Goal: Information Seeking & Learning: Learn about a topic

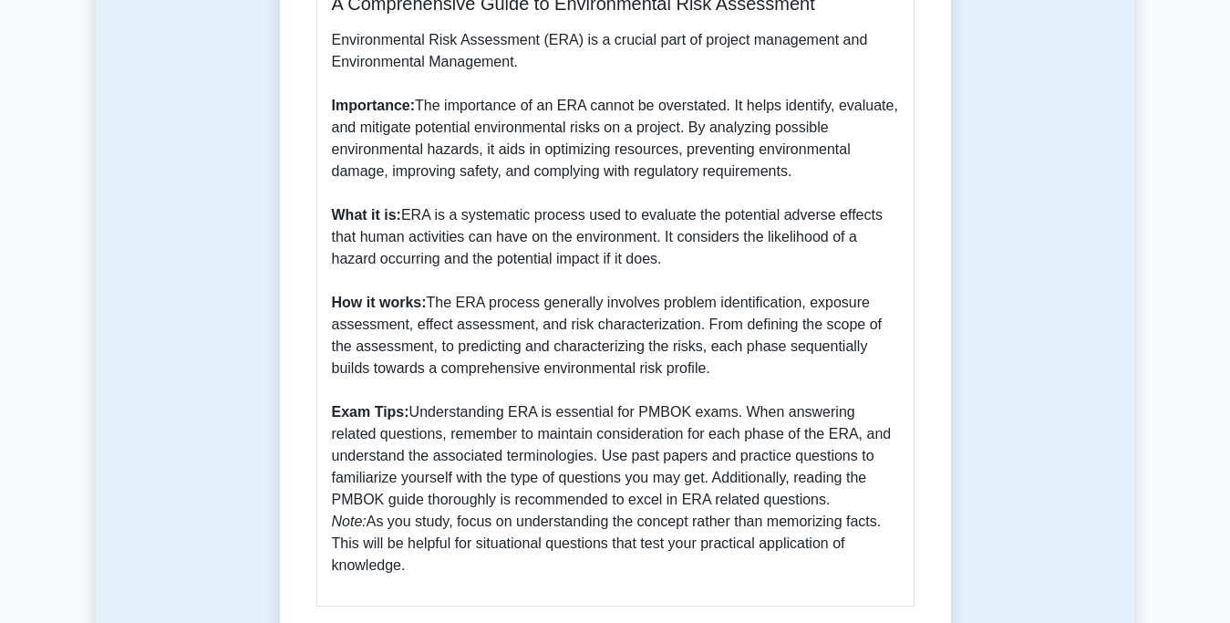
scroll to position [930, 0]
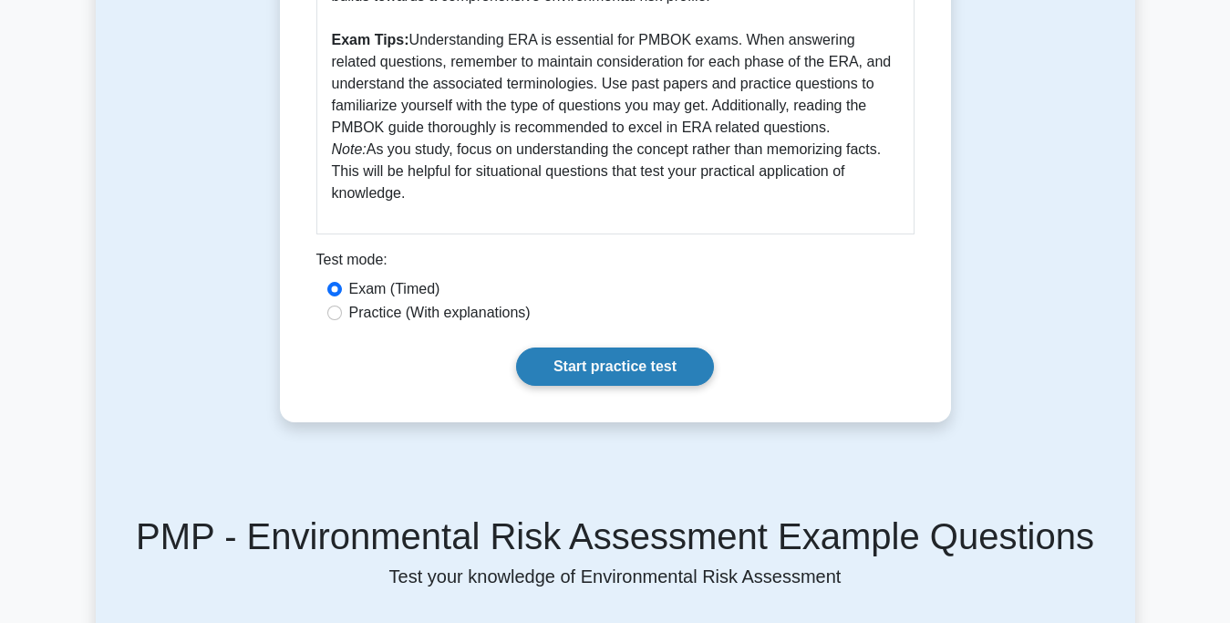
click at [566, 361] on link "Start practice test" at bounding box center [615, 366] width 198 height 38
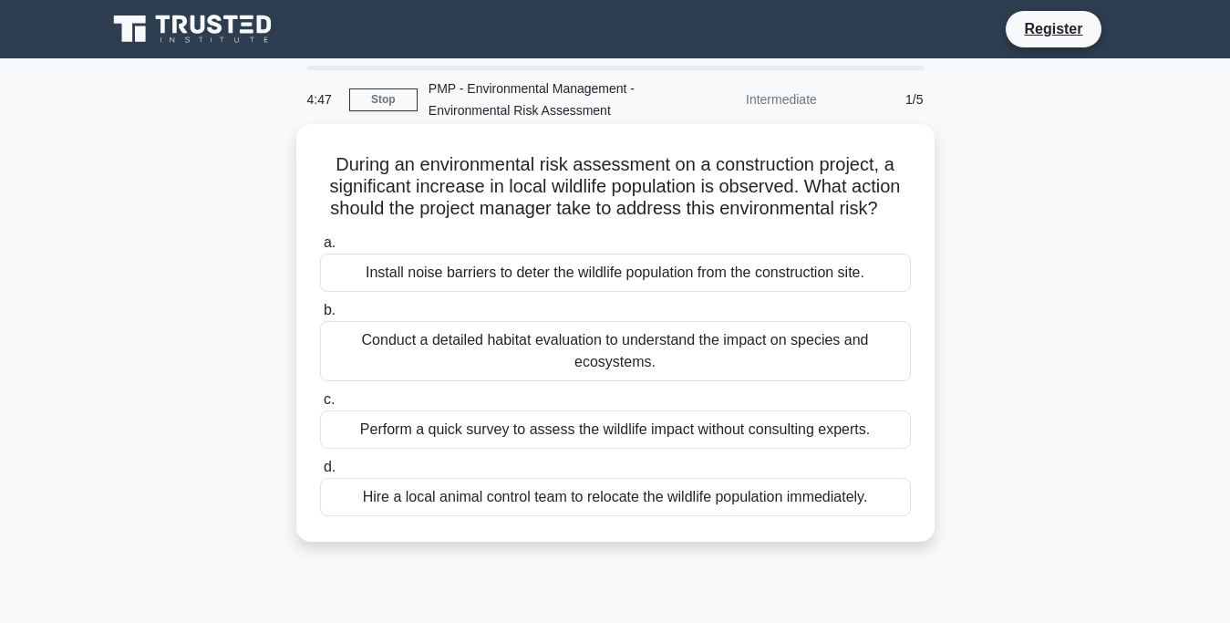
click at [568, 347] on div "Conduct a detailed habitat evaluation to understand the impact on species and e…" at bounding box center [615, 351] width 591 height 60
click at [320, 316] on input "b. Conduct a detailed habitat evaluation to understand the impact on species an…" at bounding box center [320, 310] width 0 height 12
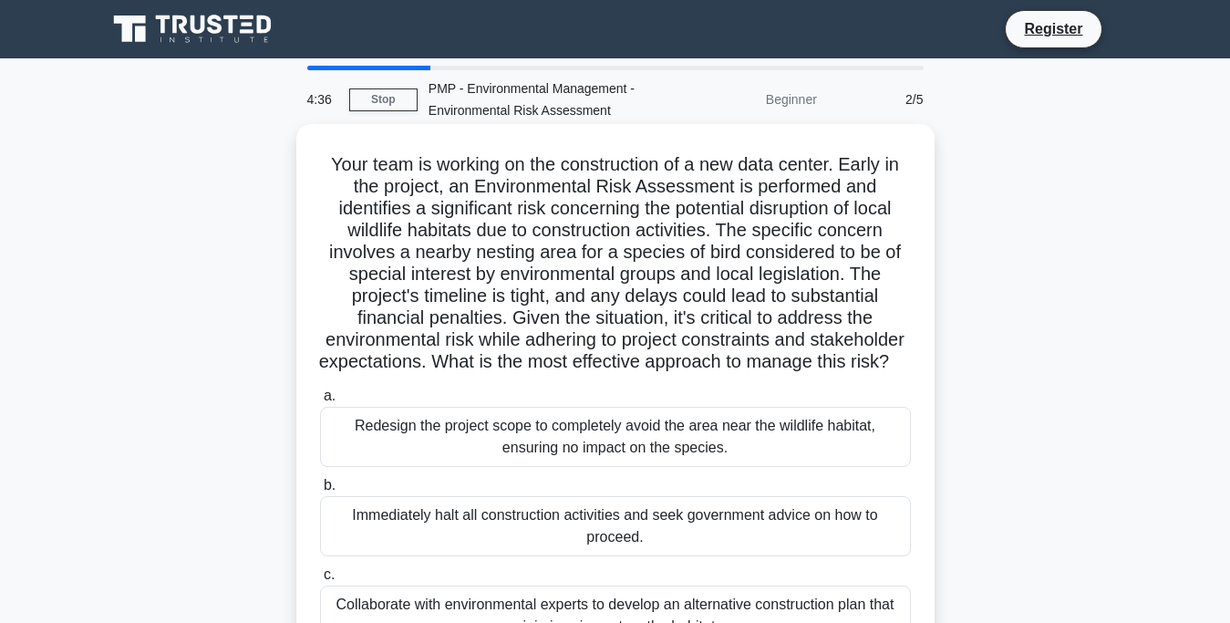
click at [551, 427] on div "Redesign the project scope to completely avoid the area near the wildlife habit…" at bounding box center [615, 437] width 591 height 60
click at [320, 402] on input "a. Redesign the project scope to completely avoid the area near the wildlife ha…" at bounding box center [320, 396] width 0 height 12
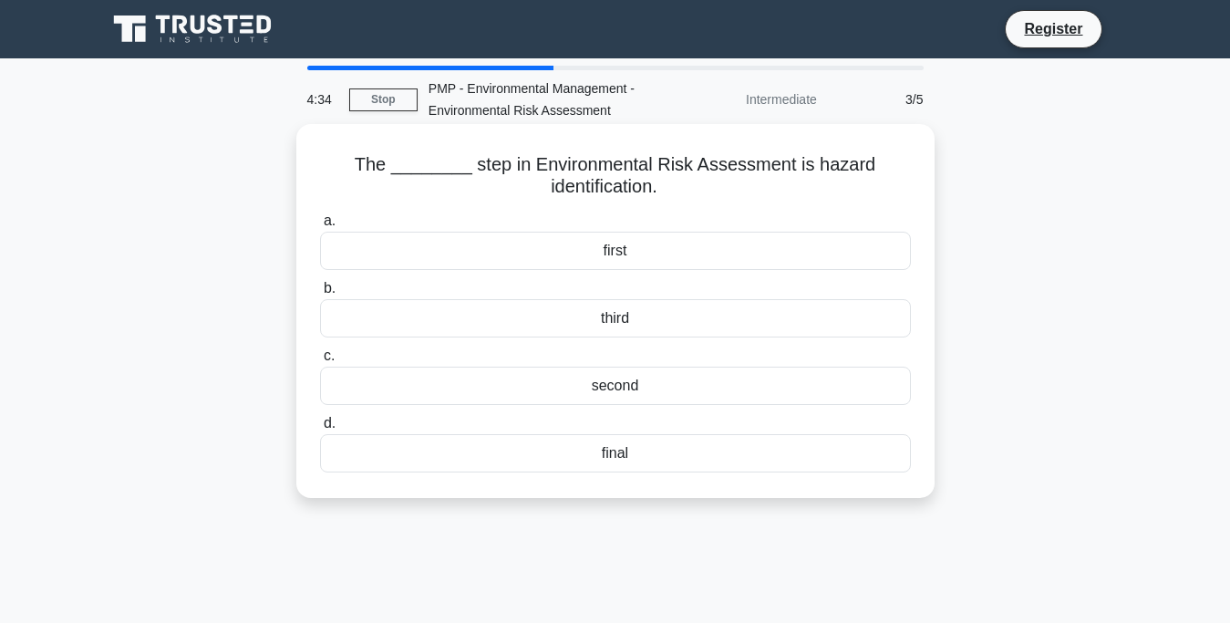
click at [574, 383] on div "second" at bounding box center [615, 385] width 591 height 38
click at [320, 362] on input "c. second" at bounding box center [320, 356] width 0 height 12
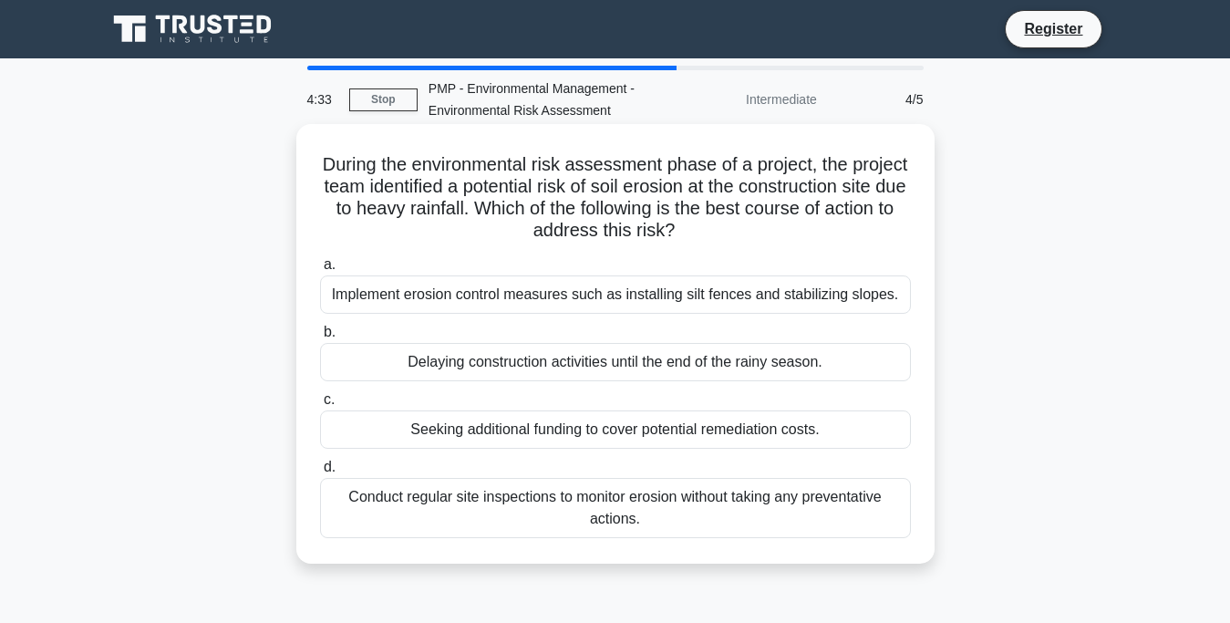
click at [574, 369] on div "Delaying construction activities until the end of the rainy season." at bounding box center [615, 362] width 591 height 38
click at [320, 338] on input "b. Delaying construction activities until the end of the rainy season." at bounding box center [320, 332] width 0 height 12
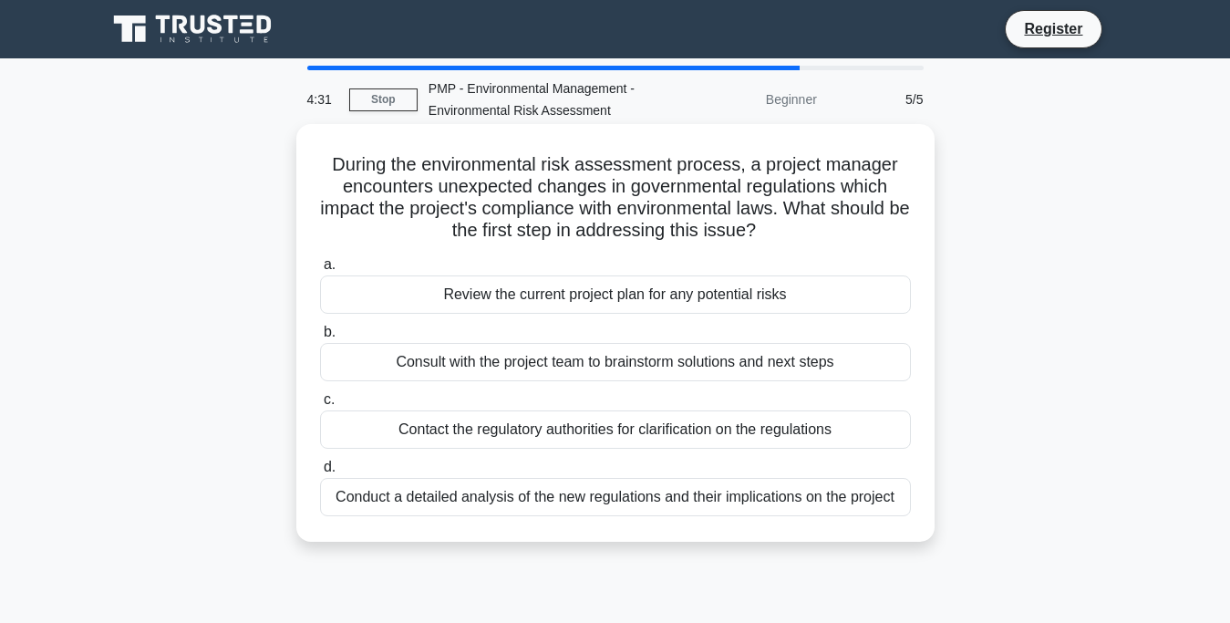
click at [563, 429] on div "Contact the regulatory authorities for clarification on the regulations" at bounding box center [615, 429] width 591 height 38
click at [320, 406] on input "c. Contact the regulatory authorities for clarification on the regulations" at bounding box center [320, 400] width 0 height 12
